Goal: Obtain resource: Download file/media

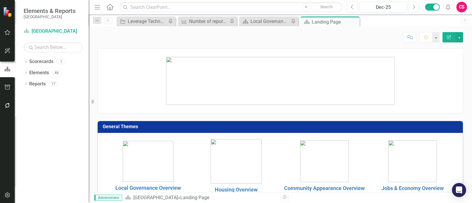
click at [257, 75] on img at bounding box center [280, 81] width 229 height 48
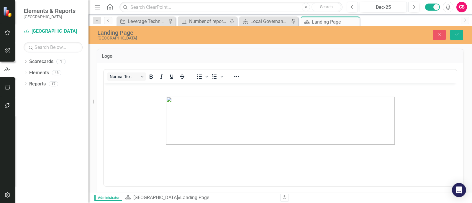
click at [432, 35] on div "Close Save" at bounding box center [391, 35] width 151 height 10
click at [438, 36] on icon "Close" at bounding box center [438, 34] width 5 height 4
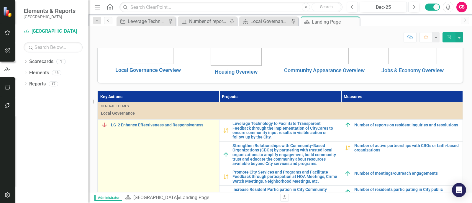
scroll to position [115, 0]
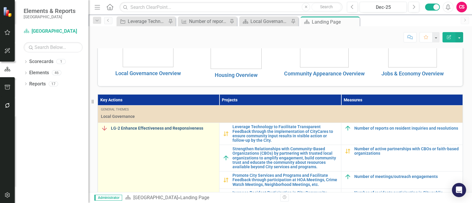
click at [156, 128] on link "LG-2 Enhance Effectiveness and Responsiveness" at bounding box center [163, 128] width 105 height 4
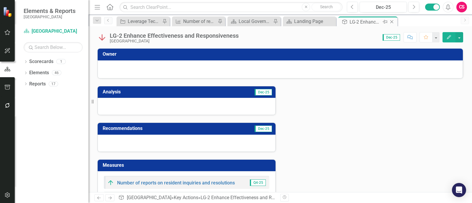
click at [392, 23] on icon at bounding box center [391, 21] width 3 height 3
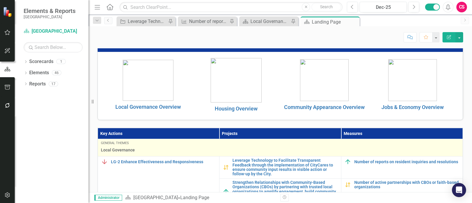
scroll to position [82, 0]
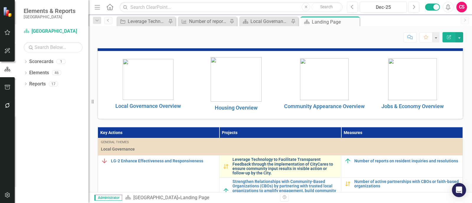
click at [261, 164] on link "Leverage Technology to Facilitate Transparent Feedback through the implementati…" at bounding box center [284, 166] width 105 height 18
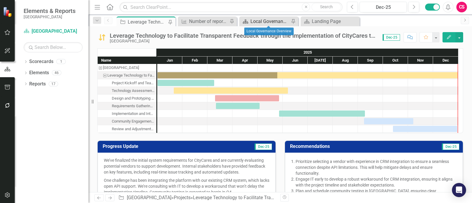
click at [265, 20] on div "Local Governance Overview" at bounding box center [269, 21] width 39 height 7
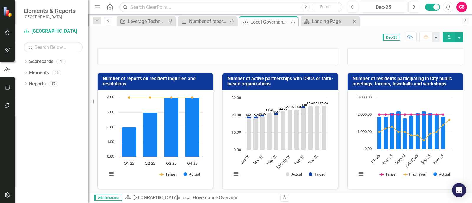
click at [331, 26] on body "Elements & Reports [GEOGRAPHIC_DATA] Scorecard [GEOGRAPHIC_DATA] Search Dropdow…" at bounding box center [236, 101] width 472 height 203
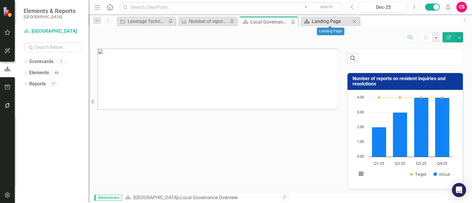
click at [331, 19] on div "Landing Page" at bounding box center [331, 21] width 39 height 7
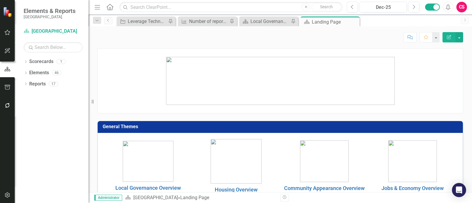
click at [331, 19] on div "Landing Page" at bounding box center [335, 21] width 46 height 7
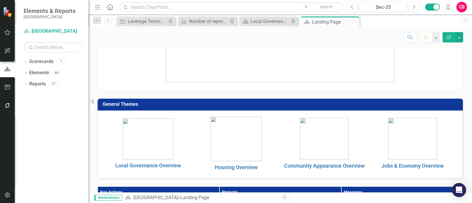
scroll to position [23, 0]
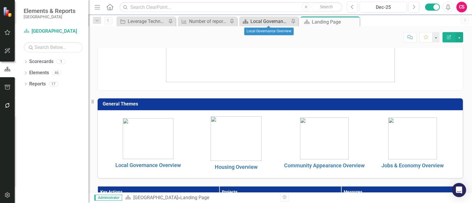
click at [267, 18] on div "Local Governance Overview" at bounding box center [269, 21] width 39 height 7
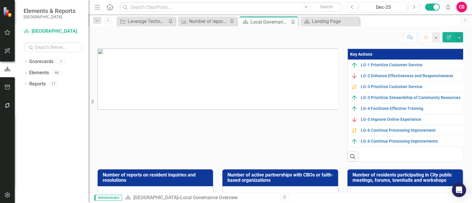
click at [245, 84] on img at bounding box center [218, 79] width 240 height 61
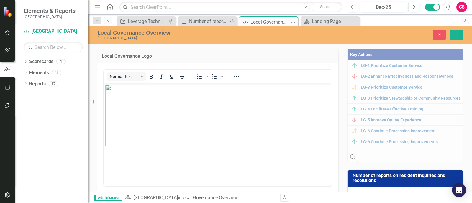
click at [233, 93] on img "Rich Text Area. Press ALT-0 for help." at bounding box center [231, 115] width 252 height 61
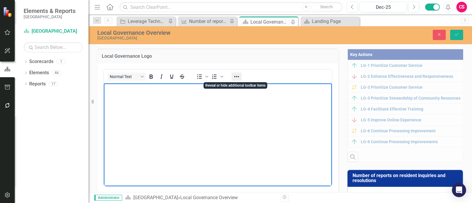
click at [237, 73] on icon "Reveal or hide additional toolbar items" at bounding box center [236, 76] width 7 height 7
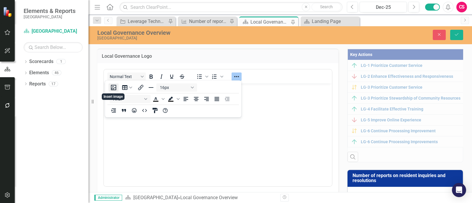
click at [113, 84] on button "Insert image" at bounding box center [114, 87] width 10 height 8
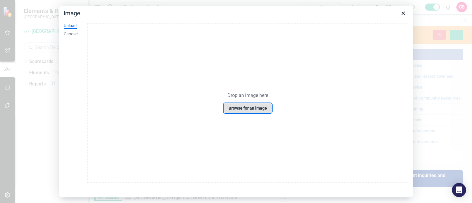
click at [238, 108] on button "Browse for an image" at bounding box center [248, 108] width 48 height 10
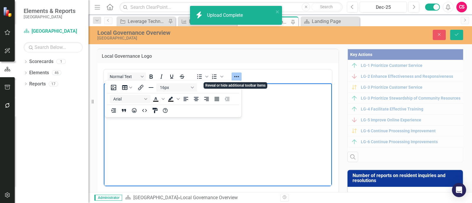
click at [237, 78] on icon "Reveal or hide additional toolbar items" at bounding box center [236, 76] width 7 height 7
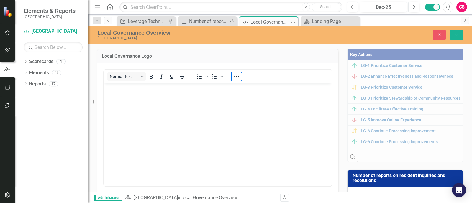
scroll to position [19, 234]
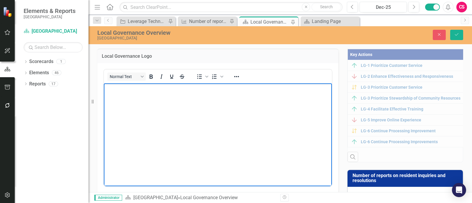
click at [105, 88] on img "Rich Text Area. Press ALT-0 for help." at bounding box center [105, 88] width 0 height 0
drag, startPoint x: 321, startPoint y: 173, endPoint x: 115, endPoint y: 80, distance: 226.9
drag, startPoint x: 115, startPoint y: 80, endPoint x: 331, endPoint y: 153, distance: 228.8
click at [331, 153] on div "<p><img src="documents/district7930/images/2025-08-01_15-54-19.png" alt="" widt…" at bounding box center [217, 148] width 241 height 170
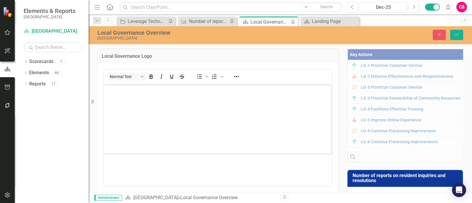
click at [308, 143] on img "Rich Text Area. Press ALT-0 for help." at bounding box center [188, 119] width 286 height 69
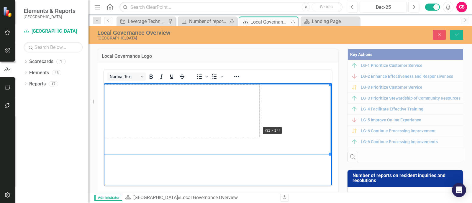
drag, startPoint x: 328, startPoint y: 153, endPoint x: 240, endPoint y: 117, distance: 95.2
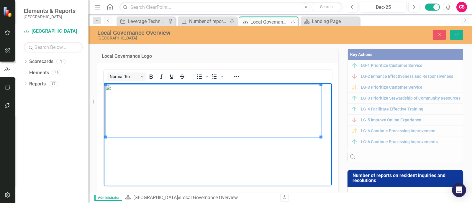
click at [286, 146] on body "Rich Text Area. Press ALT-0 for help." at bounding box center [218, 127] width 228 height 88
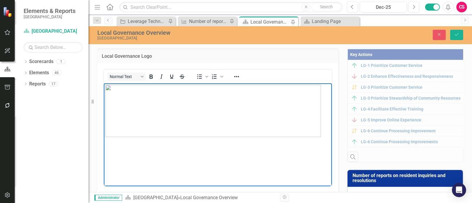
click at [241, 108] on img "Rich Text Area. Press ALT-0 for help." at bounding box center [213, 111] width 216 height 52
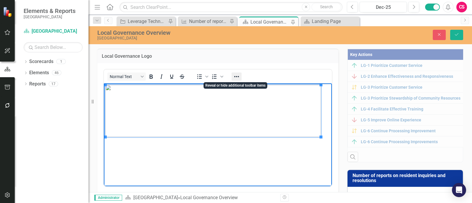
click at [237, 77] on icon "Reveal or hide additional toolbar items" at bounding box center [236, 76] width 7 height 7
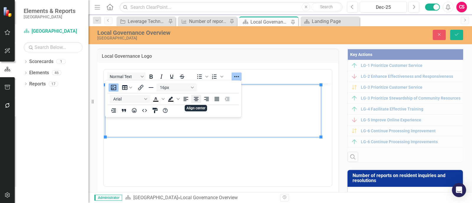
click at [196, 97] on icon "Align center" at bounding box center [196, 99] width 5 height 4
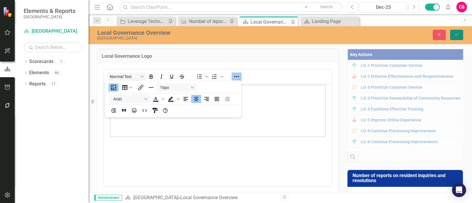
click at [456, 35] on icon "Save" at bounding box center [456, 34] width 5 height 4
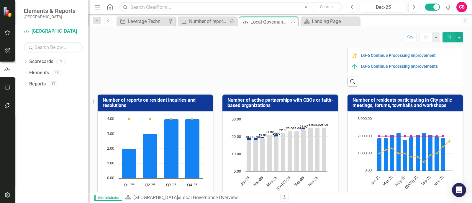
scroll to position [77, 0]
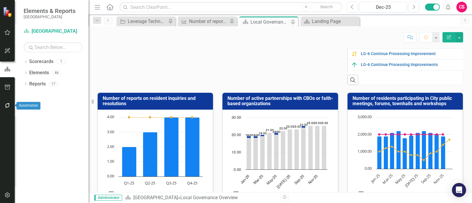
click at [6, 103] on button "button" at bounding box center [7, 106] width 13 height 12
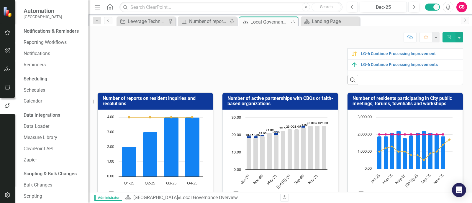
click at [7, 91] on button "button" at bounding box center [7, 87] width 13 height 12
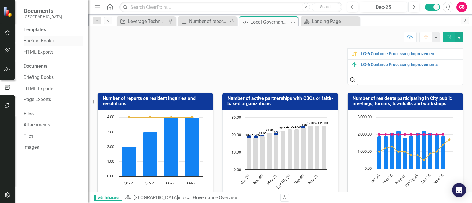
click at [33, 38] on link "Briefing Books" at bounding box center [53, 41] width 59 height 7
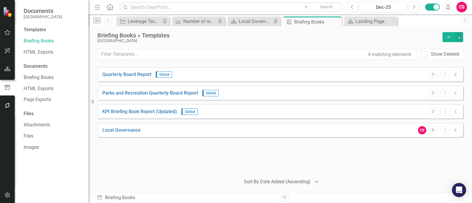
click at [432, 129] on icon "Start" at bounding box center [433, 131] width 4 height 4
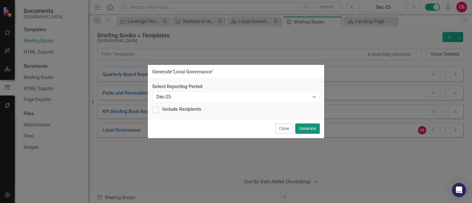
click at [313, 127] on button "Generate" at bounding box center [307, 129] width 24 height 10
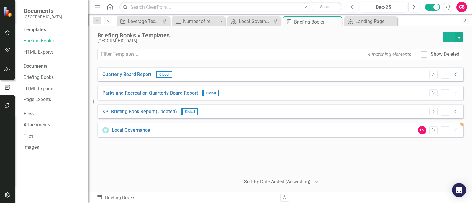
click at [110, 11] on link "Home" at bounding box center [110, 7] width 8 height 9
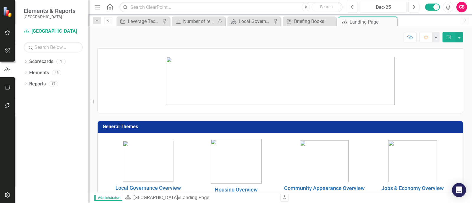
scroll to position [26, 0]
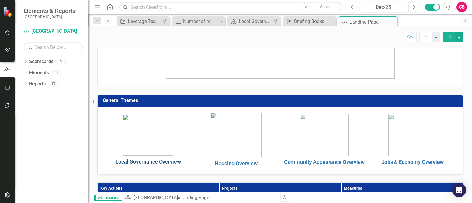
click at [150, 160] on link "Local Governance Overview" at bounding box center [147, 162] width 65 height 6
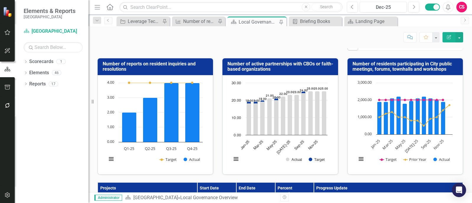
scroll to position [111, 0]
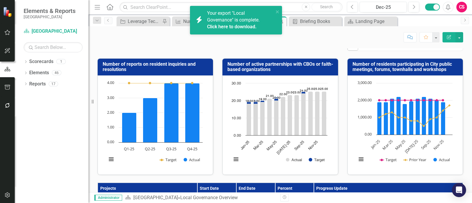
click at [246, 26] on link "Click here to download." at bounding box center [232, 27] width 50 height 6
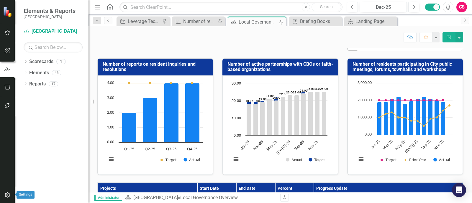
click at [6, 196] on icon "button" at bounding box center [7, 195] width 6 height 5
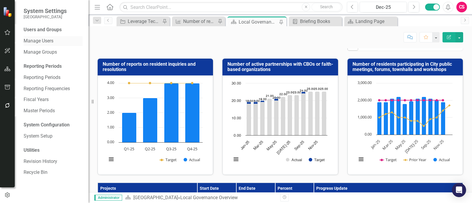
click at [43, 40] on link "Manage Users" at bounding box center [53, 41] width 59 height 7
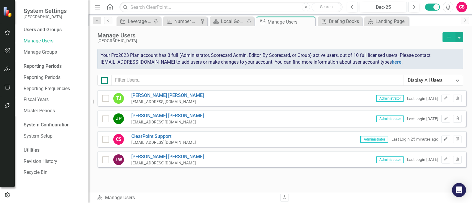
click at [104, 82] on div at bounding box center [104, 80] width 6 height 6
click at [104, 81] on input "checkbox" at bounding box center [103, 79] width 4 height 4
checkbox input "true"
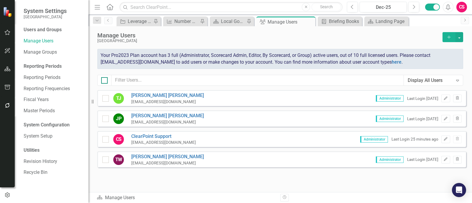
checkbox input "true"
click at [457, 38] on button "button" at bounding box center [459, 37] width 8 height 10
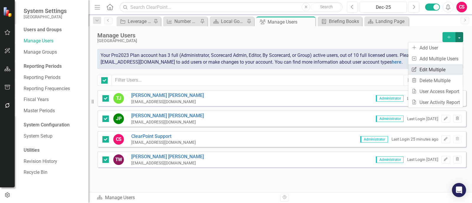
click at [436, 73] on link "Edit Multiple Edit Multiple" at bounding box center [435, 69] width 55 height 11
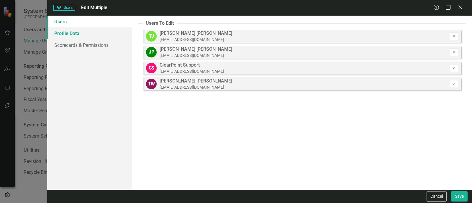
click at [99, 33] on link "Profile Data" at bounding box center [89, 33] width 85 height 12
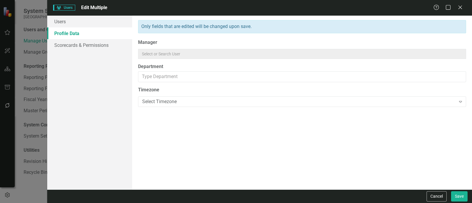
click at [95, 38] on link "Profile Data" at bounding box center [89, 33] width 85 height 12
click at [95, 47] on link "Scorecards & Permissions" at bounding box center [89, 45] width 85 height 12
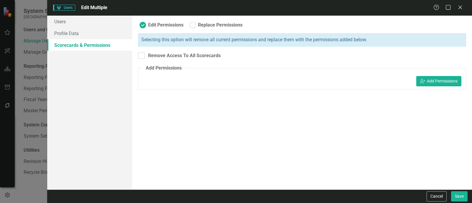
radio input "true"
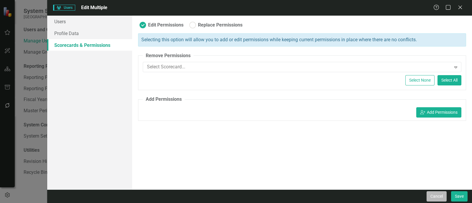
click at [432, 198] on button "Cancel" at bounding box center [436, 196] width 20 height 10
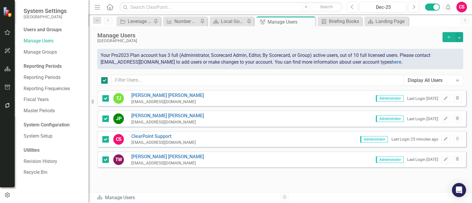
click at [103, 78] on input "checkbox" at bounding box center [103, 79] width 4 height 4
checkbox input "false"
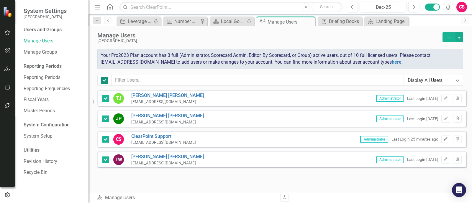
checkbox input "false"
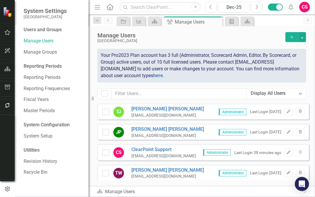
click at [108, 9] on icon "Home" at bounding box center [110, 7] width 8 height 6
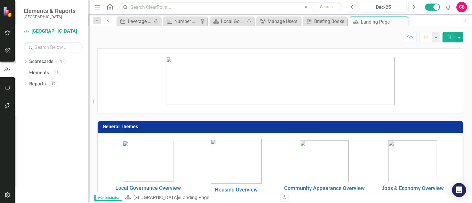
click at [462, 6] on div "CS" at bounding box center [461, 7] width 11 height 11
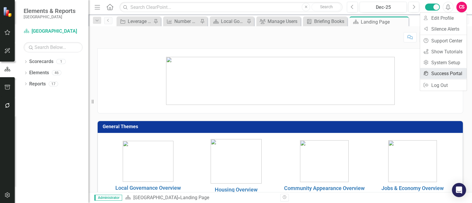
click at [441, 71] on link "icon.portal Success Portal" at bounding box center [443, 73] width 47 height 11
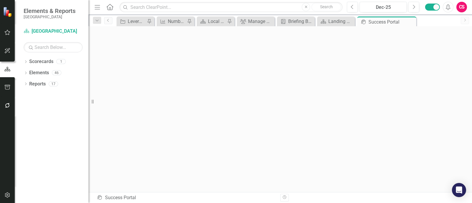
scroll to position [1, 0]
click at [405, 21] on icon at bounding box center [403, 22] width 5 height 4
click at [53, 32] on link "Scorecard Miami Gardens" at bounding box center [53, 31] width 59 height 7
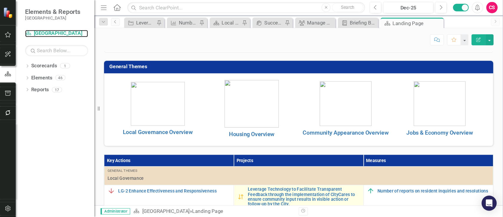
scroll to position [64, 0]
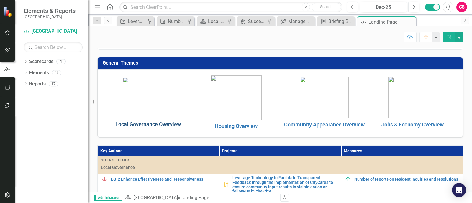
click at [164, 123] on link "Local Governance Overview" at bounding box center [147, 124] width 65 height 6
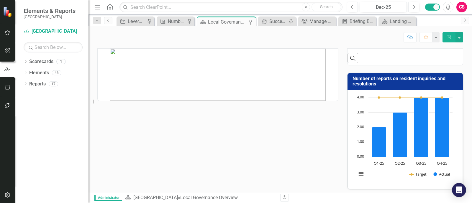
click at [97, 8] on icon "Menu" at bounding box center [97, 7] width 8 height 6
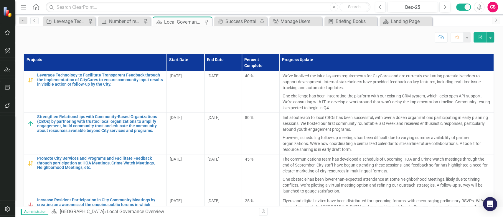
scroll to position [240, 0]
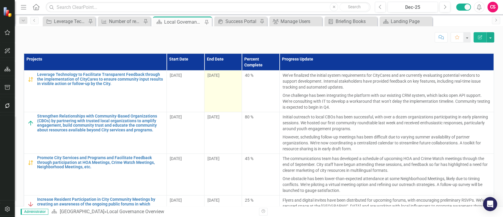
click at [229, 86] on td "[DATE]" at bounding box center [223, 91] width 38 height 42
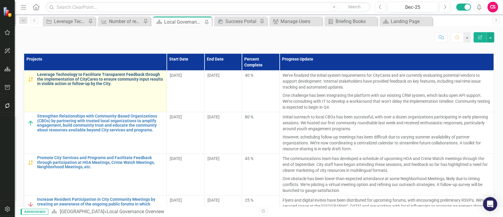
scroll to position [232, 0]
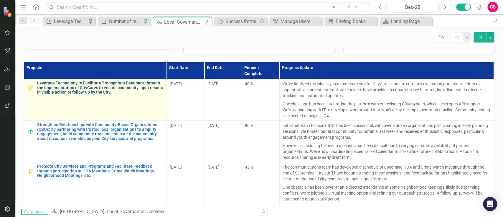
click at [99, 93] on link "Leverage Technology to Facilitate Transparent Feedback through the implementati…" at bounding box center [100, 88] width 127 height 14
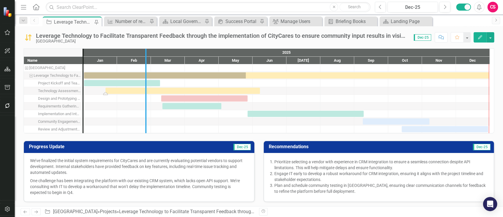
drag, startPoint x: 81, startPoint y: 97, endPoint x: 144, endPoint y: 87, distance: 63.8
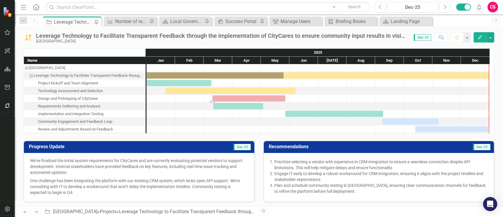
scroll to position [1, 0]
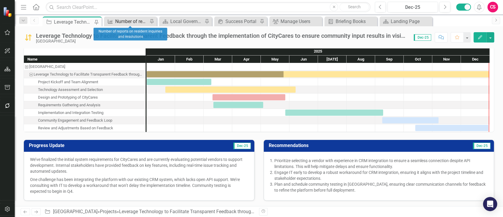
click at [130, 25] on div "Measure Number of reports on resident inquiries and resolutions Pin" at bounding box center [130, 22] width 53 height 10
click at [130, 19] on div "Number of reports on resident inquiries and resolutions" at bounding box center [131, 21] width 33 height 7
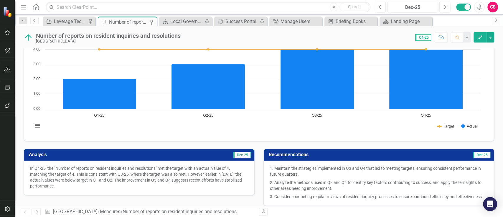
scroll to position [24, 0]
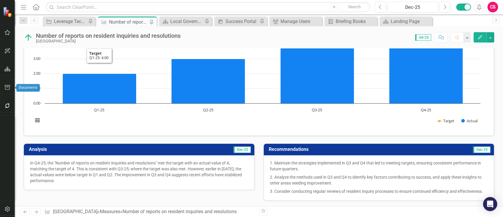
click at [11, 85] on button "button" at bounding box center [7, 87] width 13 height 12
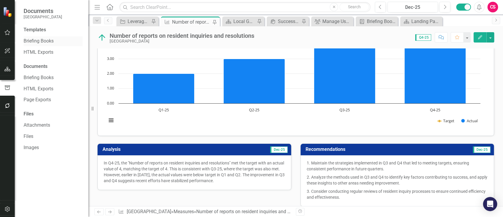
click at [50, 39] on link "Briefing Books" at bounding box center [53, 41] width 59 height 7
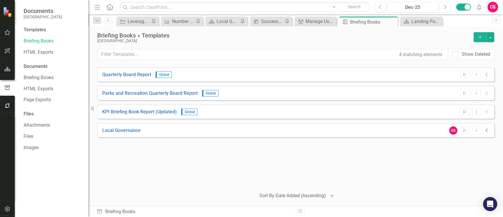
click at [472, 131] on icon "Collapse" at bounding box center [487, 130] width 6 height 5
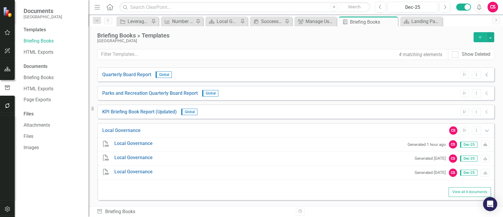
click at [472, 144] on link "Download" at bounding box center [485, 144] width 9 height 8
click at [109, 8] on icon "Home" at bounding box center [110, 7] width 8 height 6
